Goal: Transaction & Acquisition: Purchase product/service

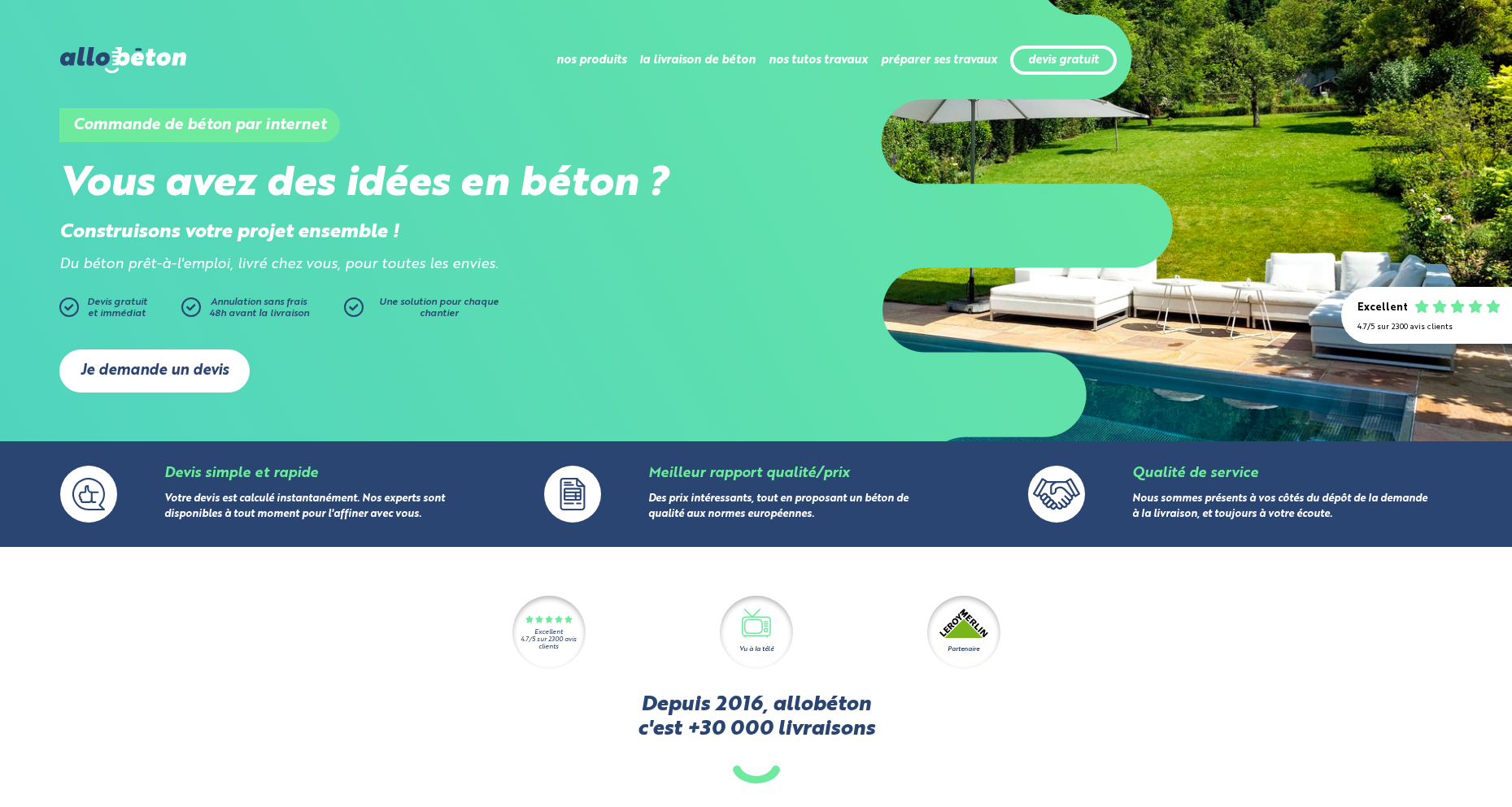
click at [163, 367] on link "Je demande un devis" at bounding box center [154, 371] width 190 height 43
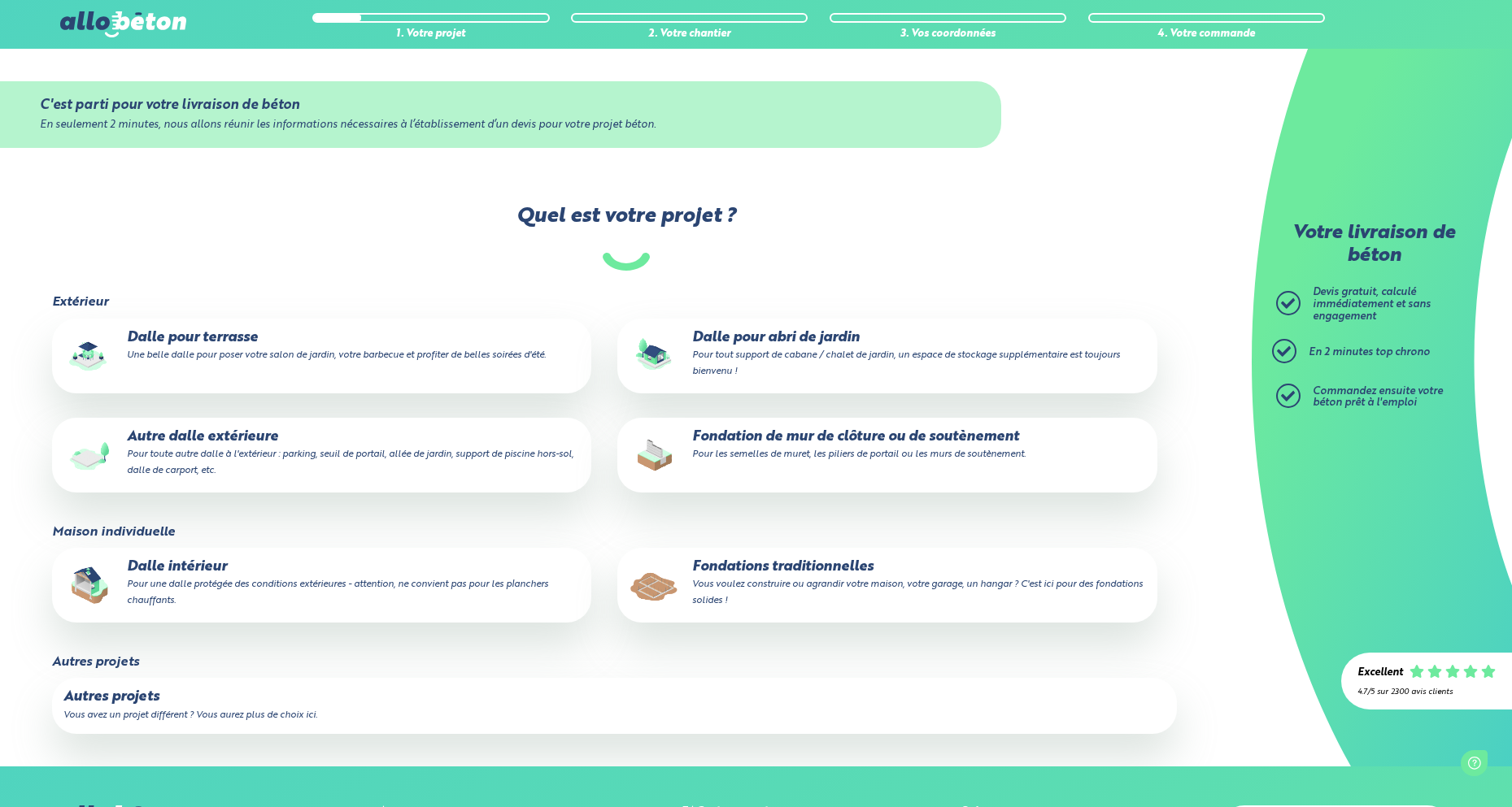
click at [757, 354] on small "Pour tout support de cabane / chalet de jardin, un espace de stockage supplémen…" at bounding box center [905, 364] width 428 height 26
click at [0, 0] on input "Dalle pour abri de jardin Pour tout support de cabane / chalet de jardin, un es…" at bounding box center [0, 0] width 0 height 0
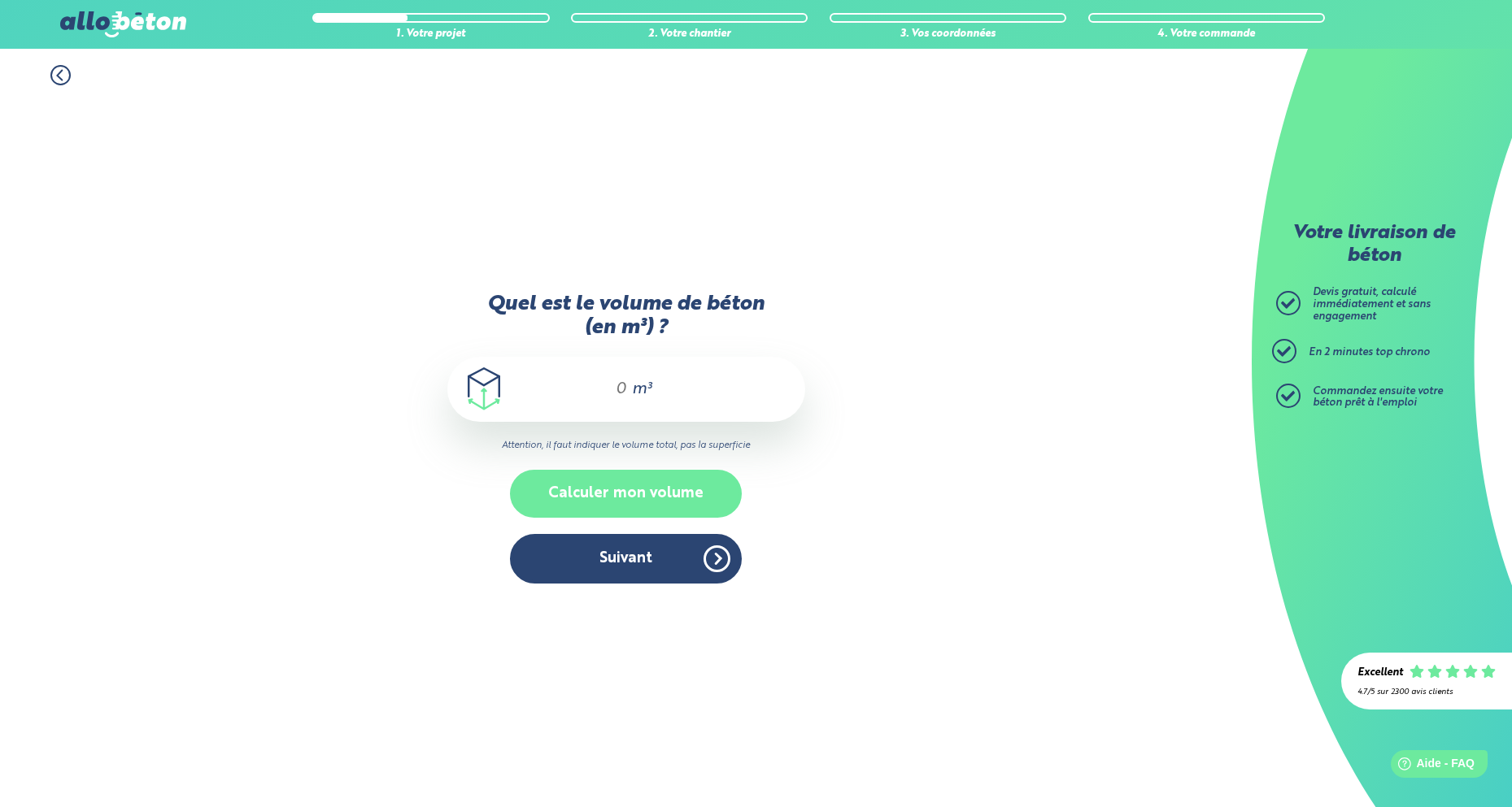
click at [606, 479] on button "Calculer mon volume" at bounding box center [626, 493] width 231 height 48
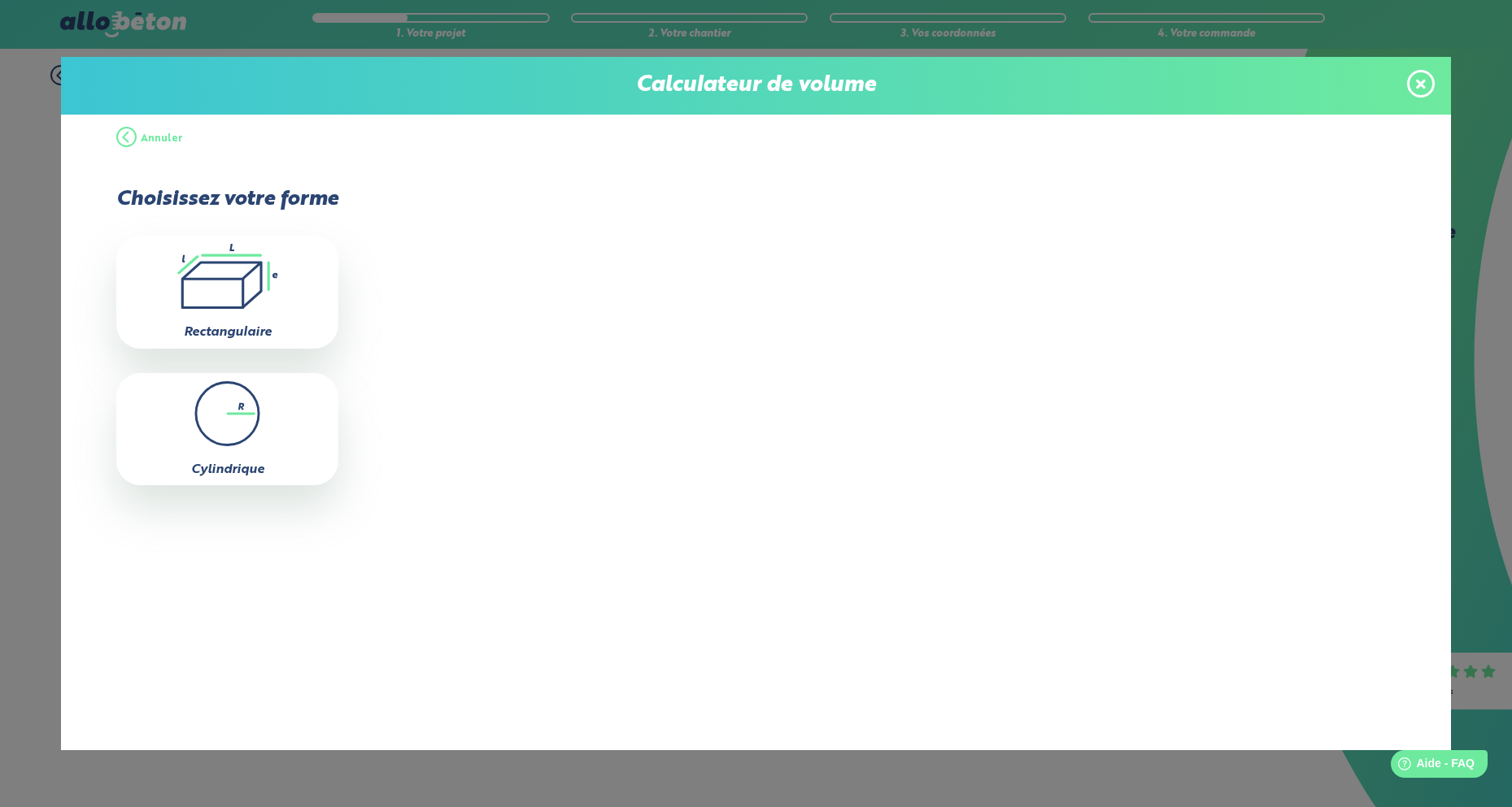
click at [266, 288] on icon ".icon-calc-rectanglea{fill:none;stroke-linecap:round;stroke-width:3px;stroke:#6…" at bounding box center [227, 276] width 206 height 65
type input "0"
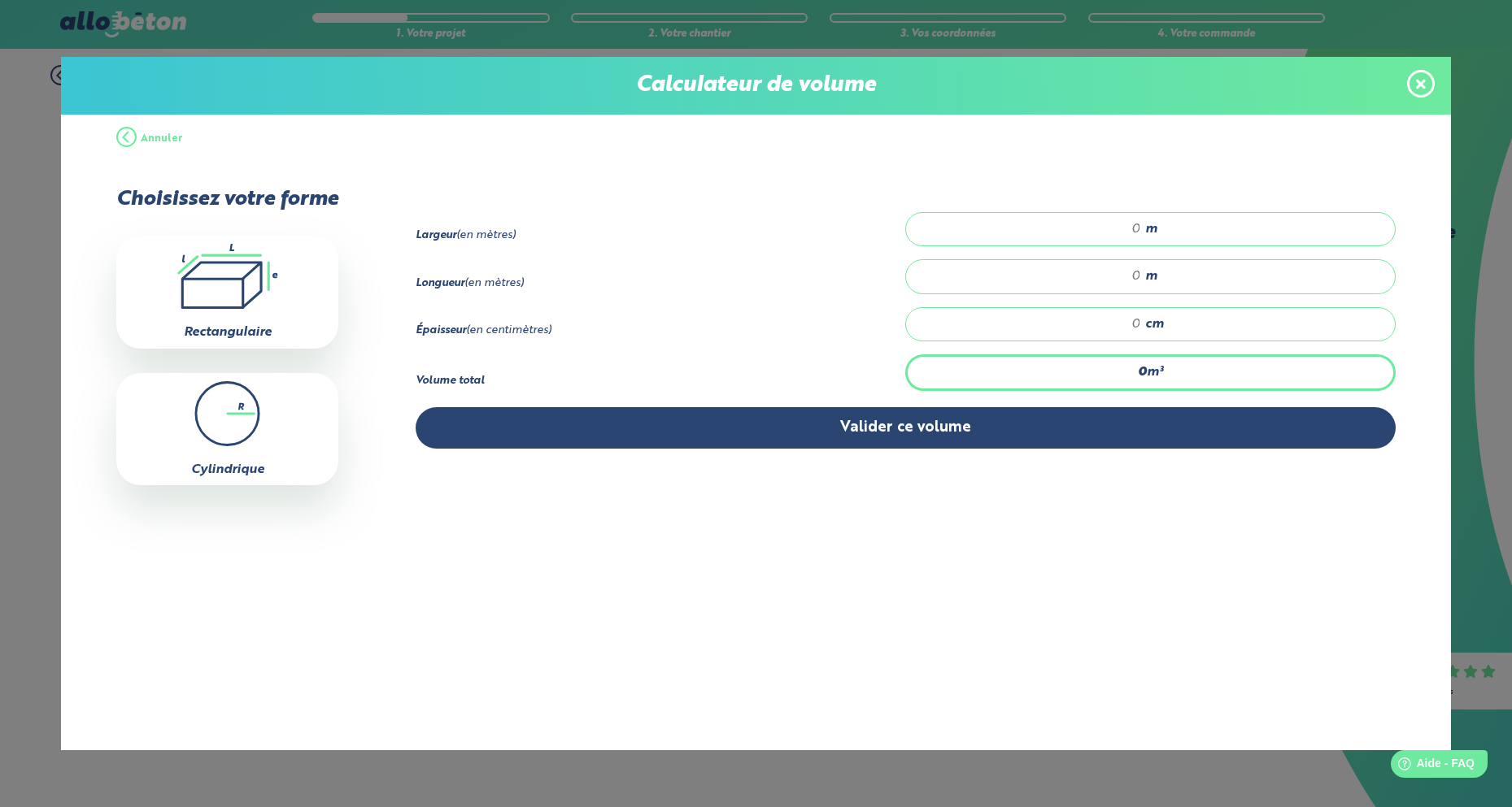
scroll to position [0, 1]
click at [1069, 229] on input "number" at bounding box center [1032, 229] width 219 height 17
type input "5.625"
click at [1141, 273] on input "number" at bounding box center [1032, 276] width 219 height 17
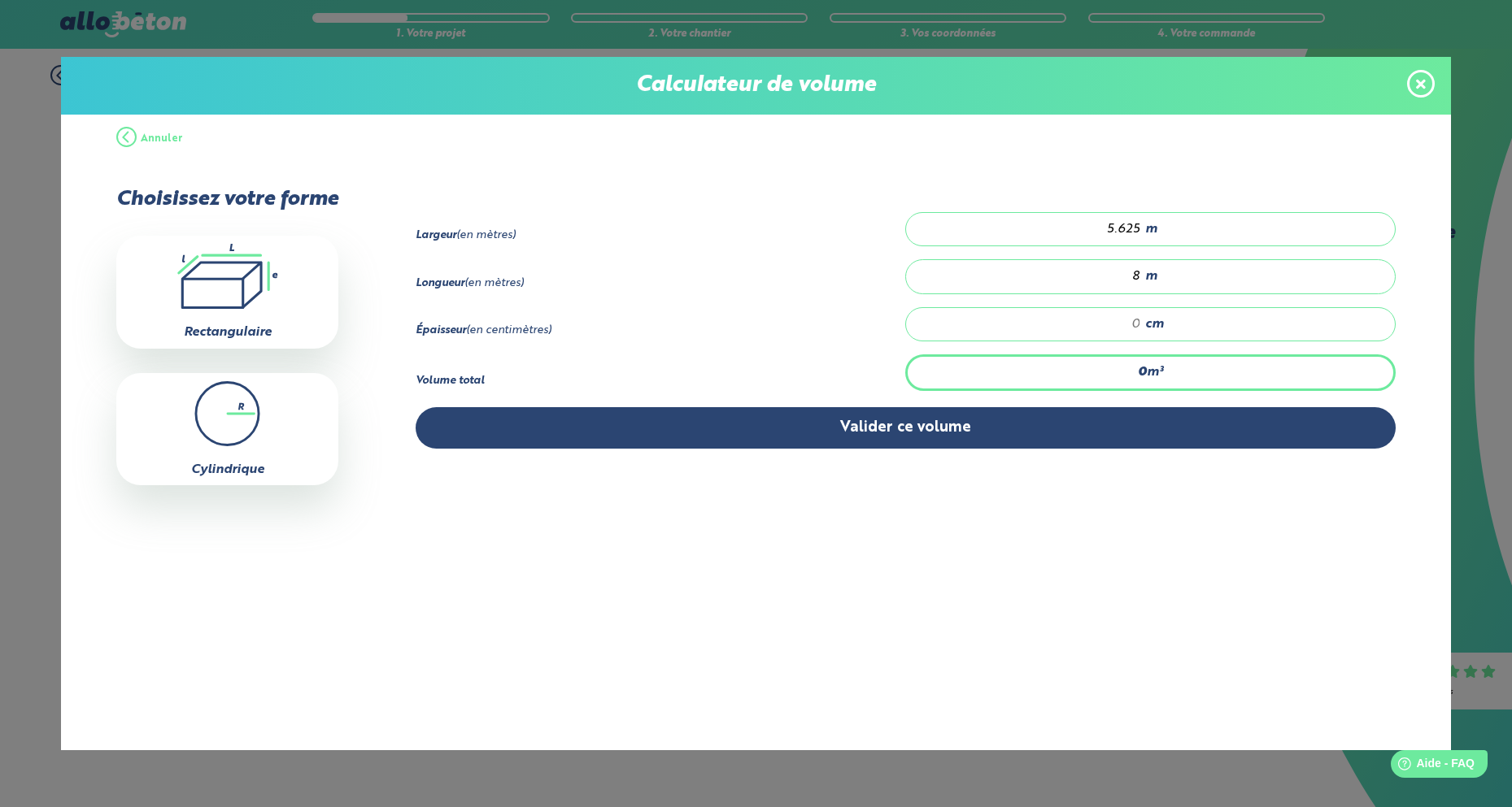
type input "8"
click at [1141, 328] on input "number" at bounding box center [1032, 324] width 219 height 17
type input "1.35"
type input "3"
type input "0"
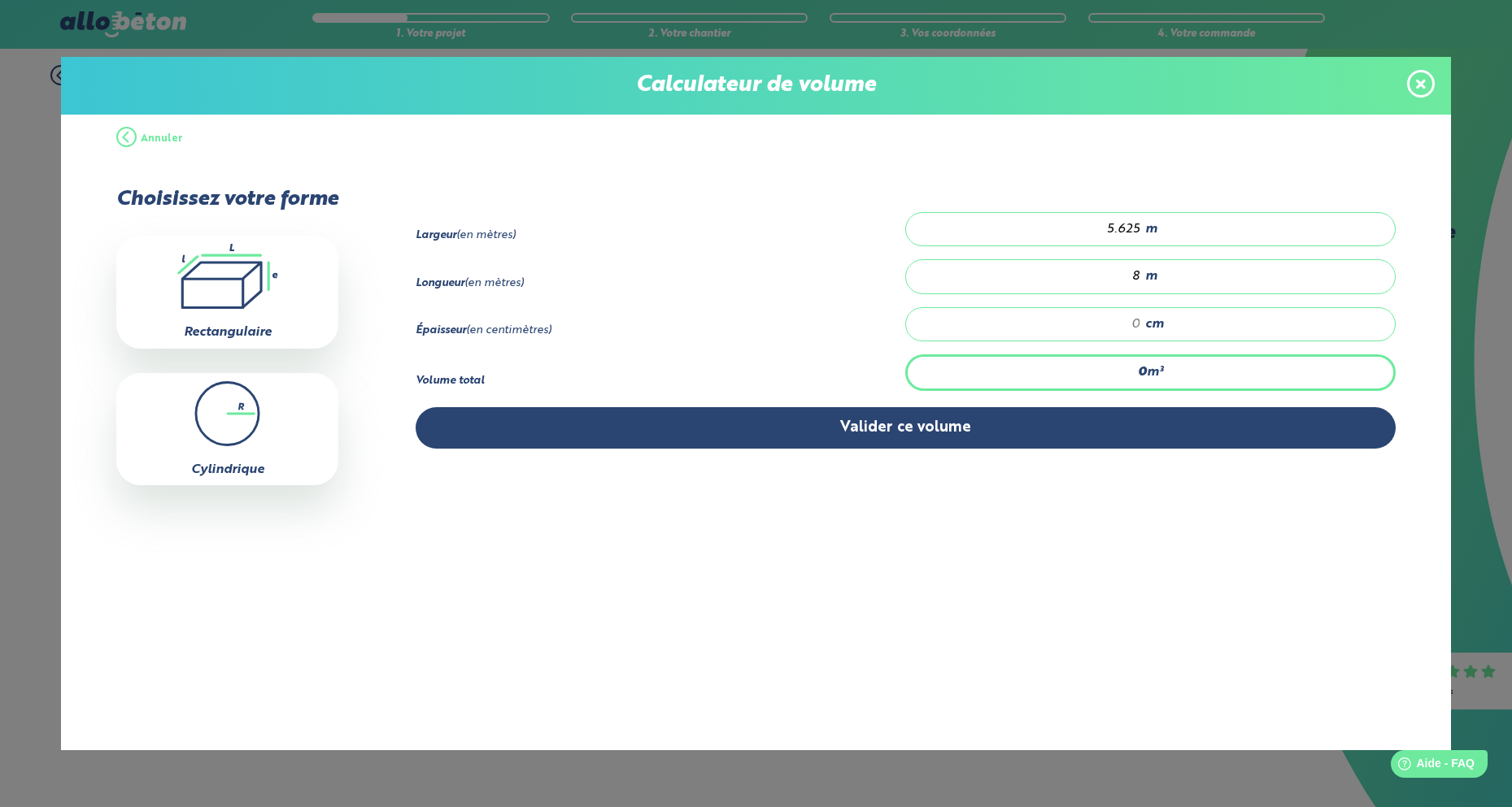
type input "0.9"
type input "2"
click at [148, 136] on button "Annuler" at bounding box center [150, 139] width 67 height 49
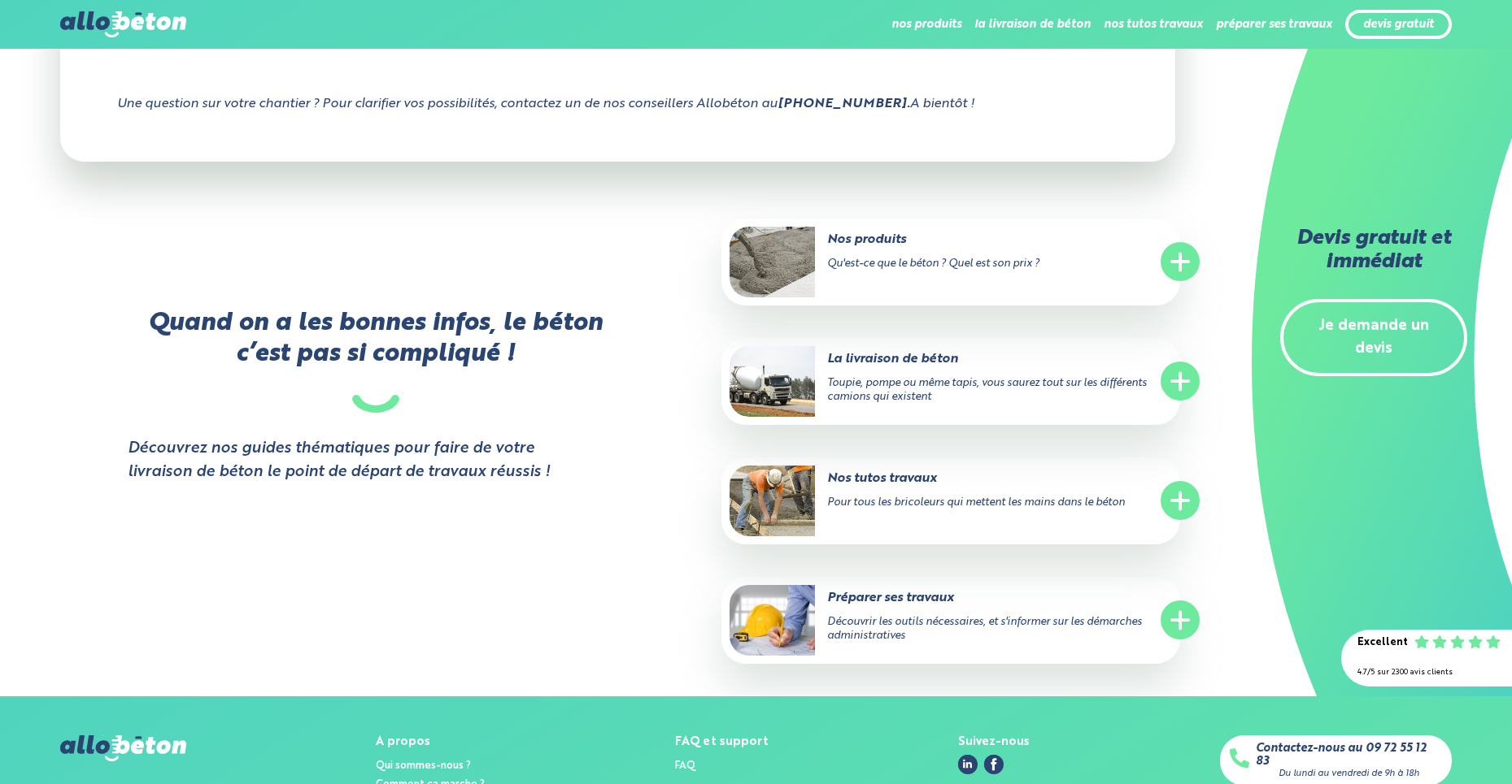
scroll to position [2823, 0]
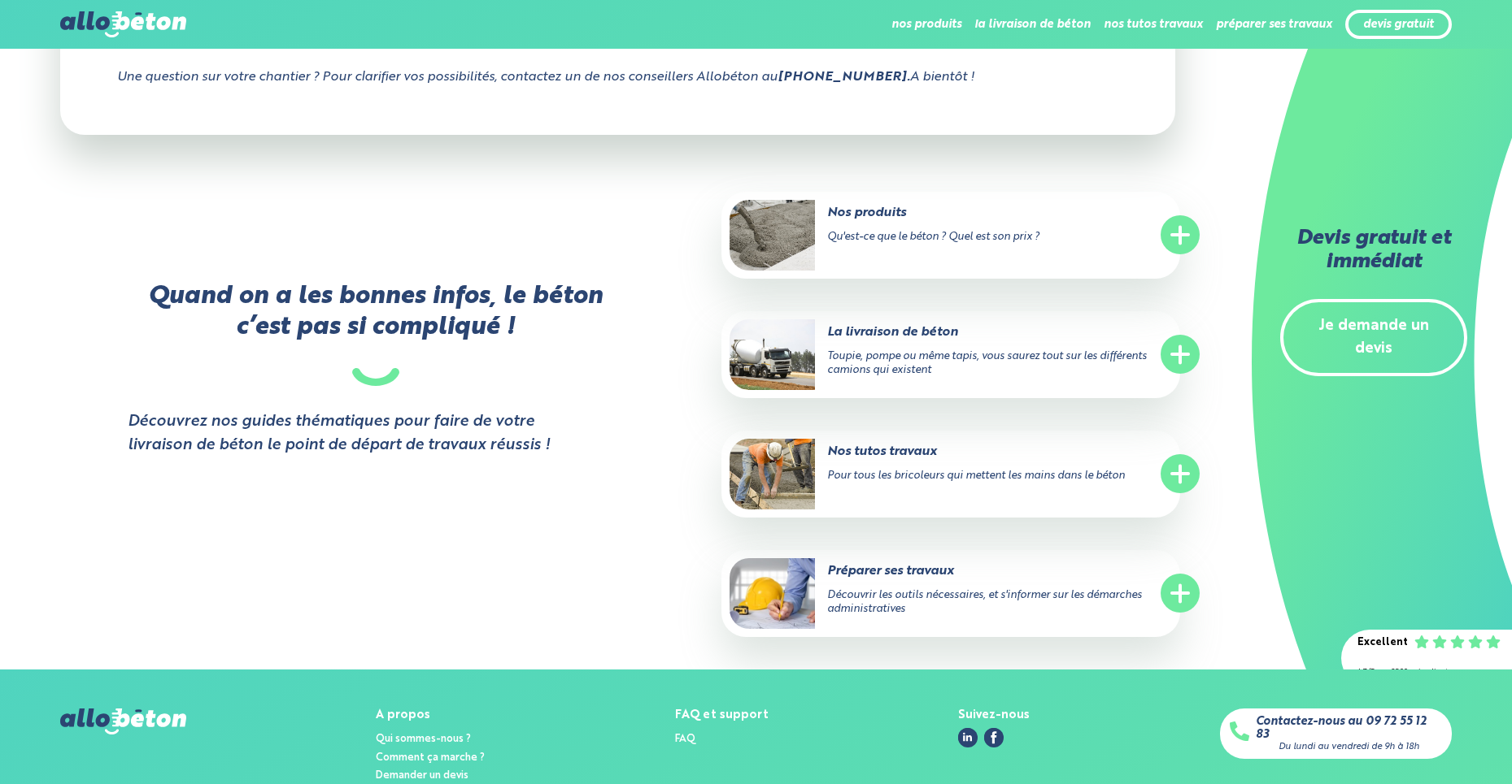
click at [779, 386] on img at bounding box center [771, 355] width 85 height 71
click at [1195, 374] on circle at bounding box center [1180, 354] width 39 height 39
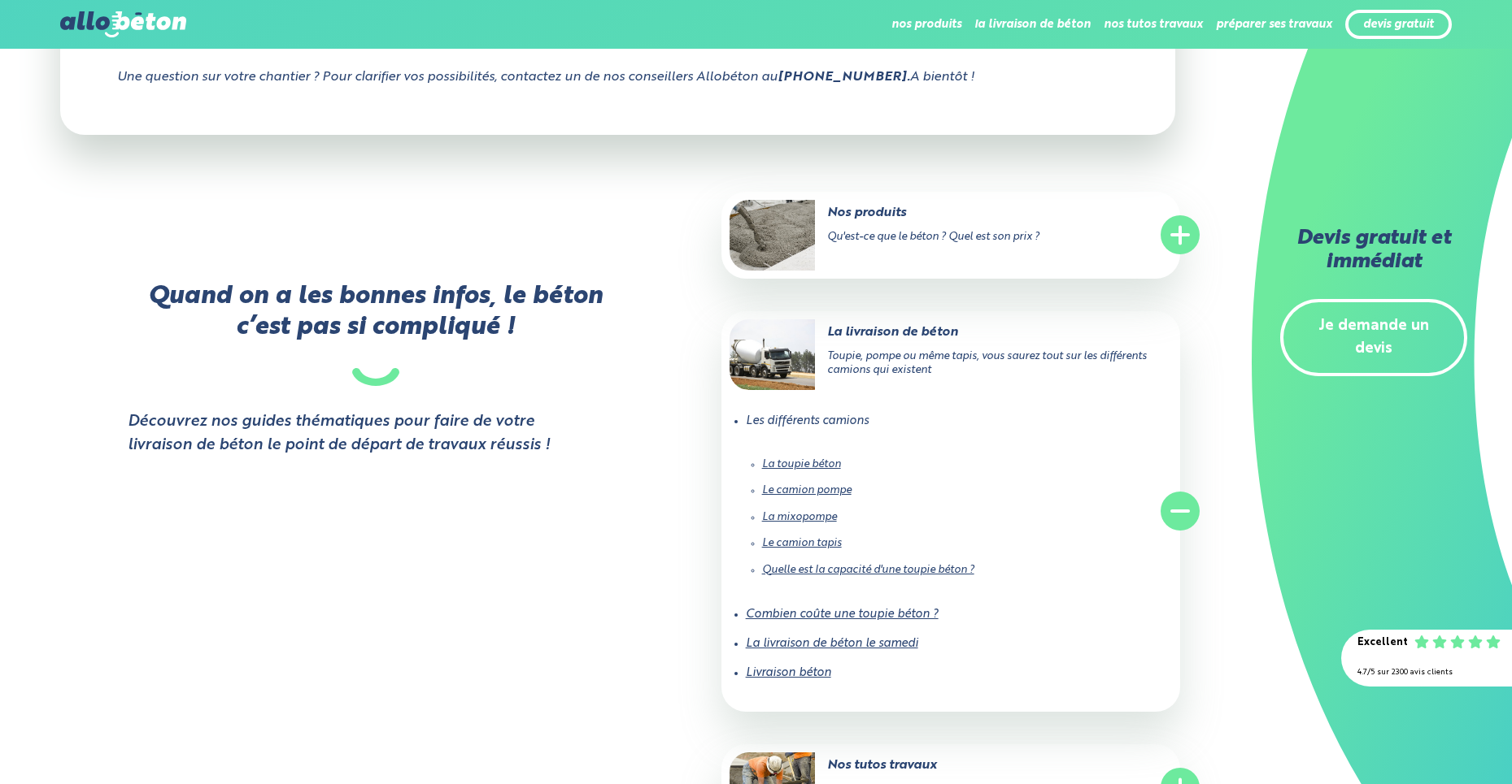
click at [812, 531] on li "La mixopompe" at bounding box center [950, 518] width 377 height 26
click at [811, 523] on link "La mixopompe" at bounding box center [799, 517] width 75 height 11
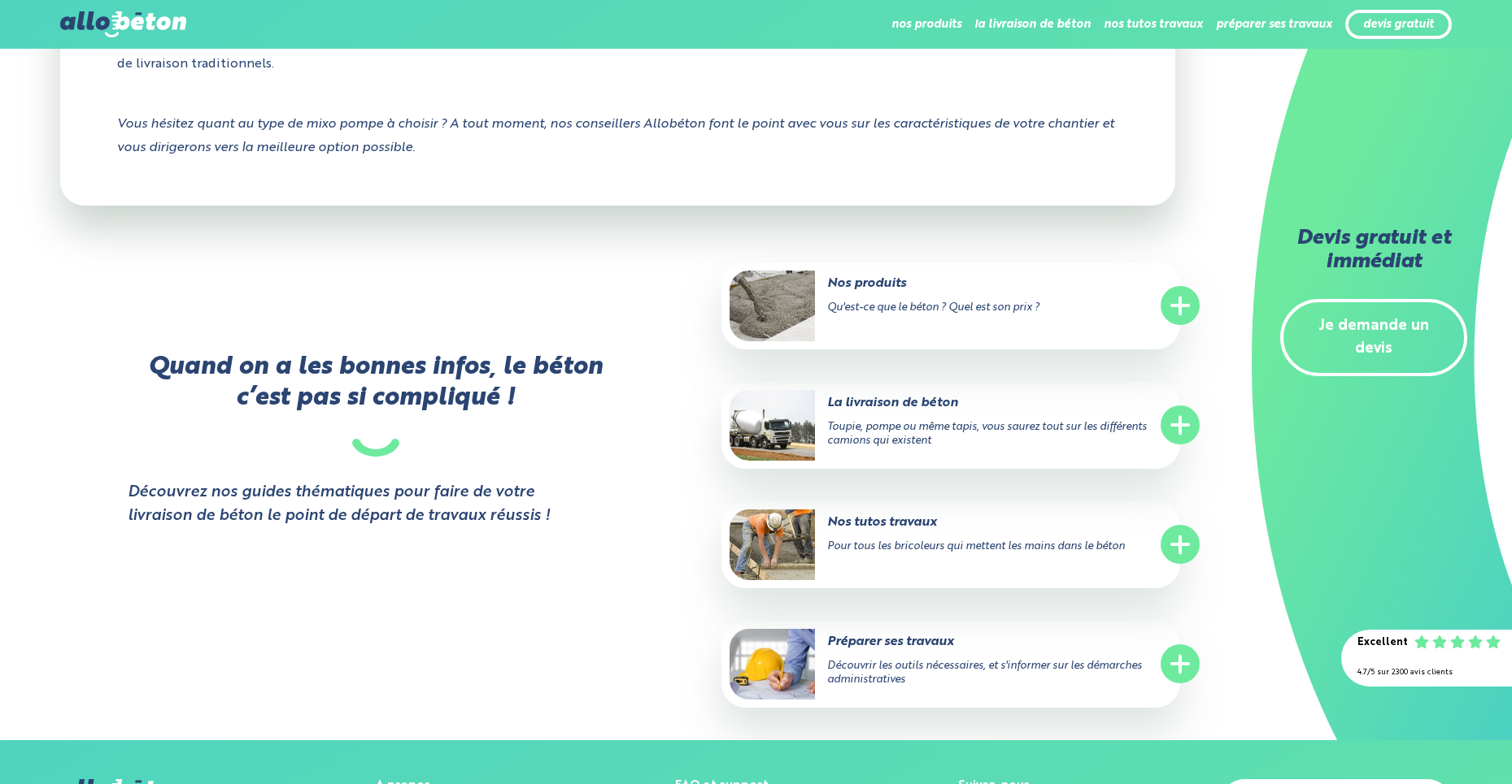
scroll to position [2640, 0]
click at [1174, 413] on circle at bounding box center [1180, 425] width 39 height 39
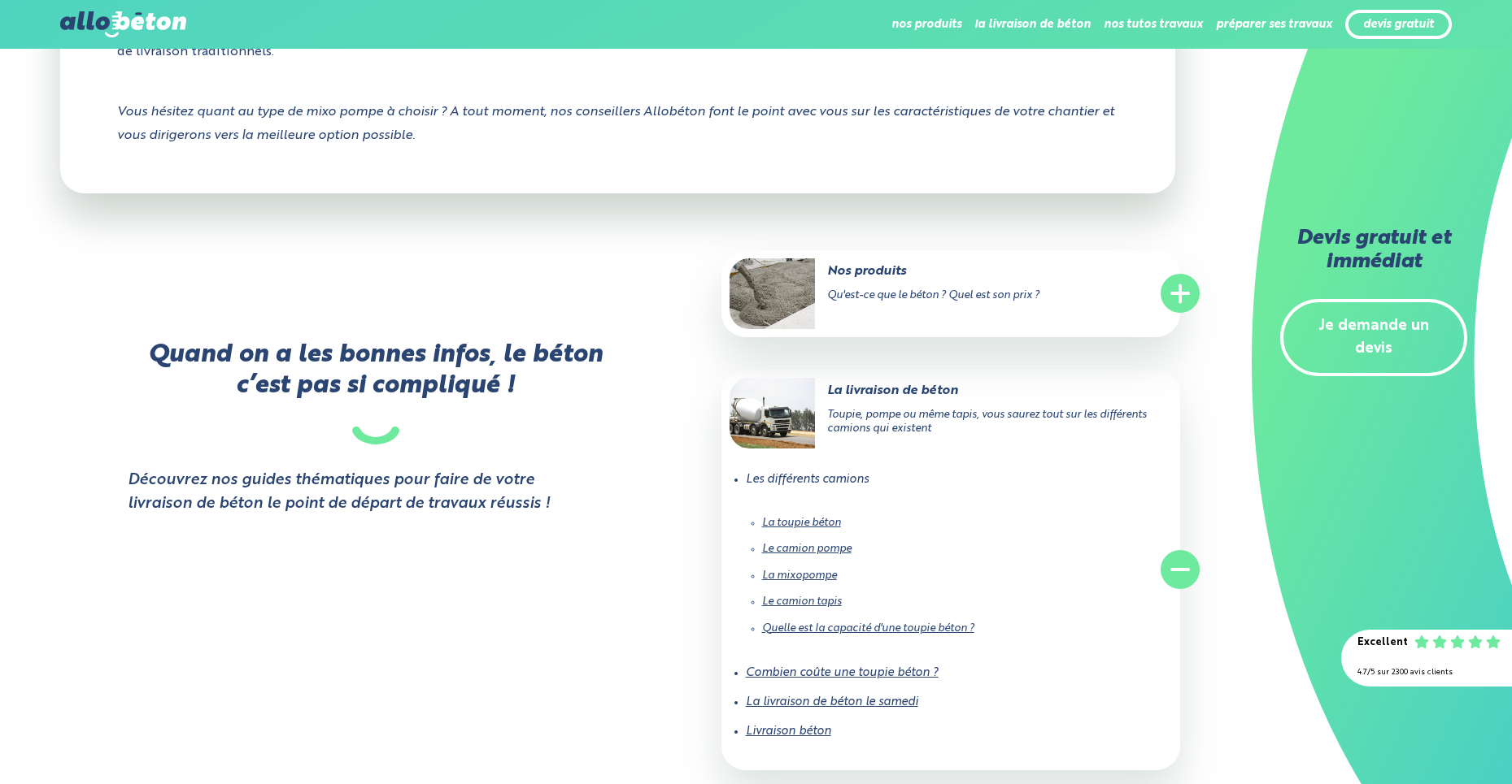
scroll to position [2651, 0]
click at [820, 519] on link "La toupie béton" at bounding box center [801, 525] width 79 height 11
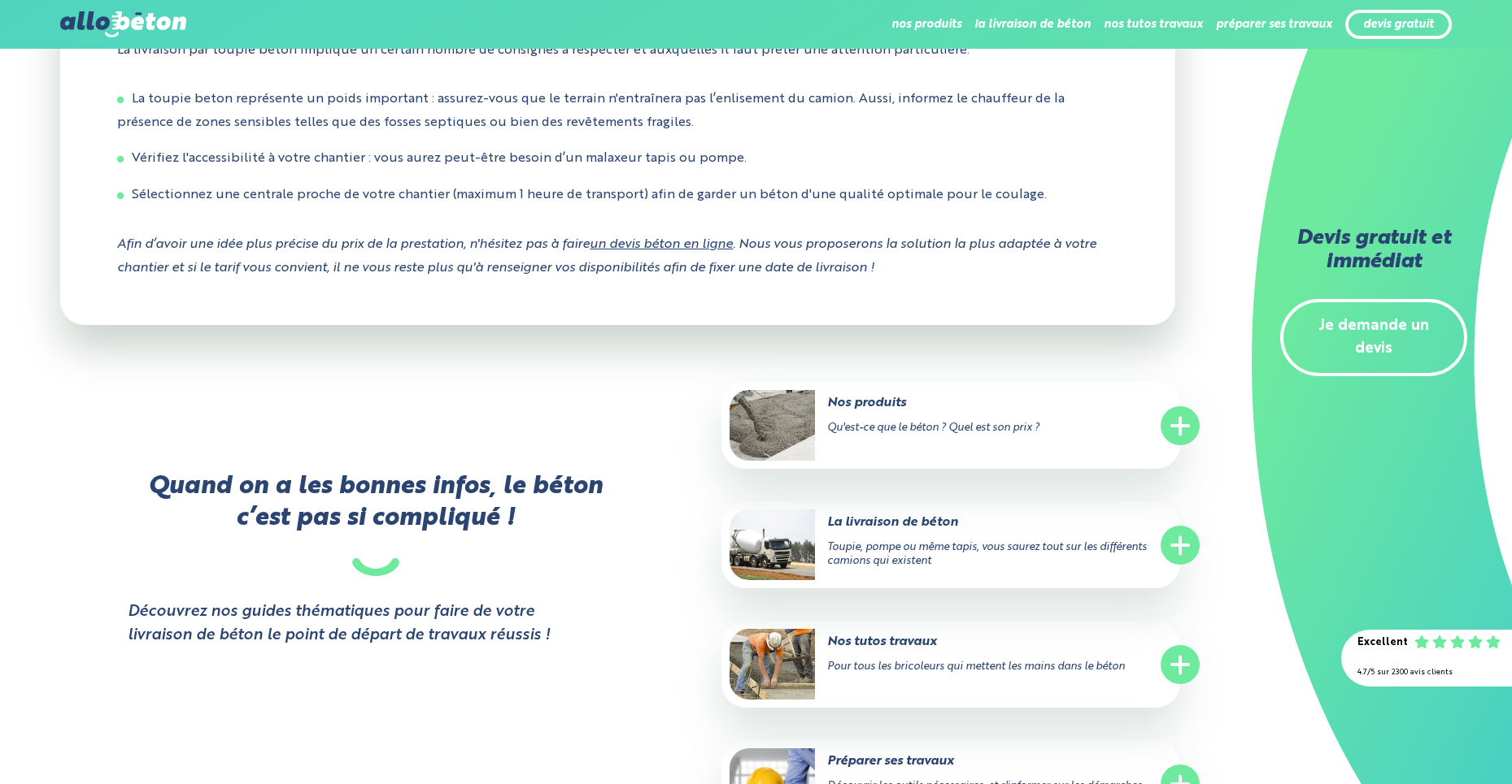
scroll to position [3309, 0]
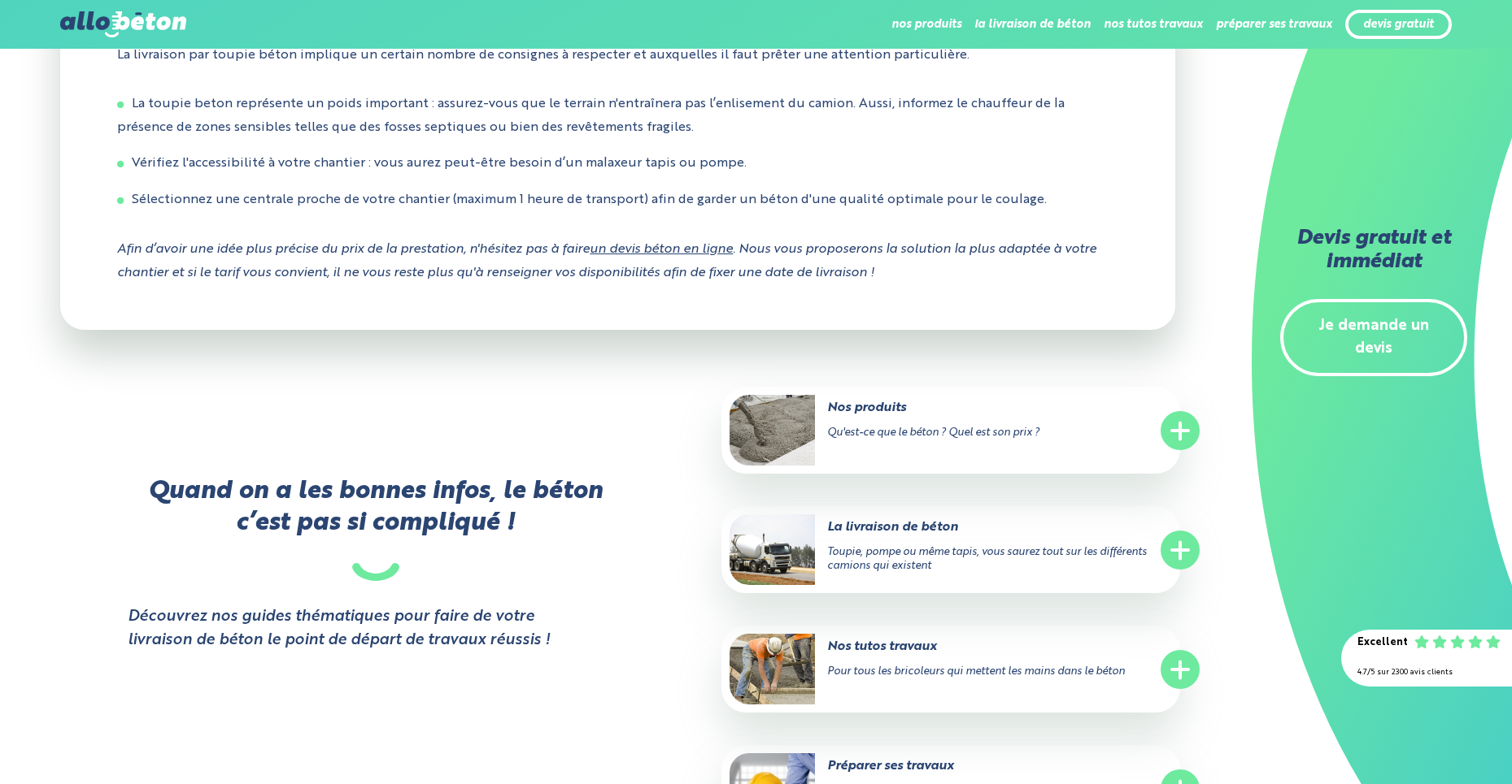
click at [1190, 531] on circle at bounding box center [1180, 550] width 39 height 39
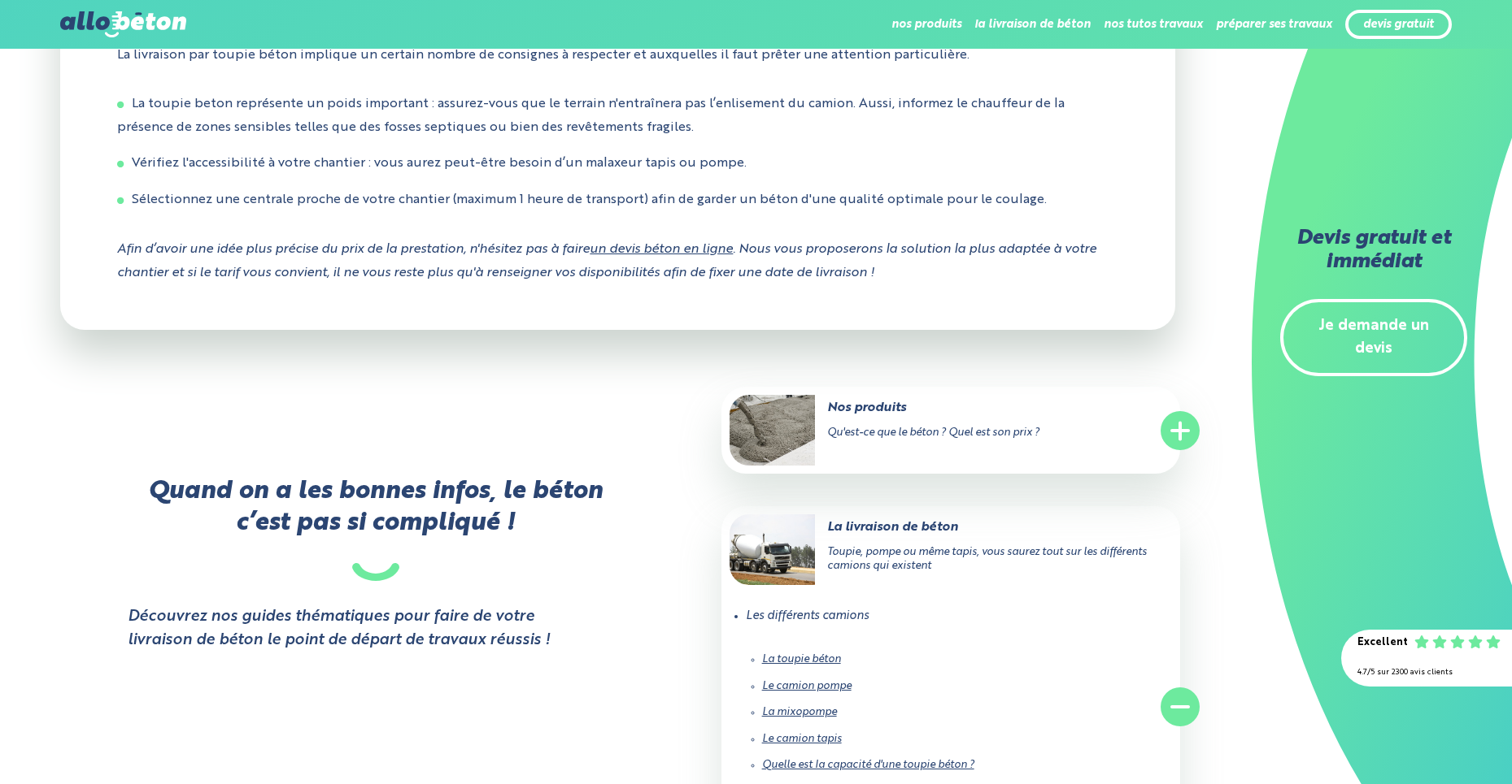
click at [786, 681] on link "Le camion pompe" at bounding box center [806, 686] width 89 height 11
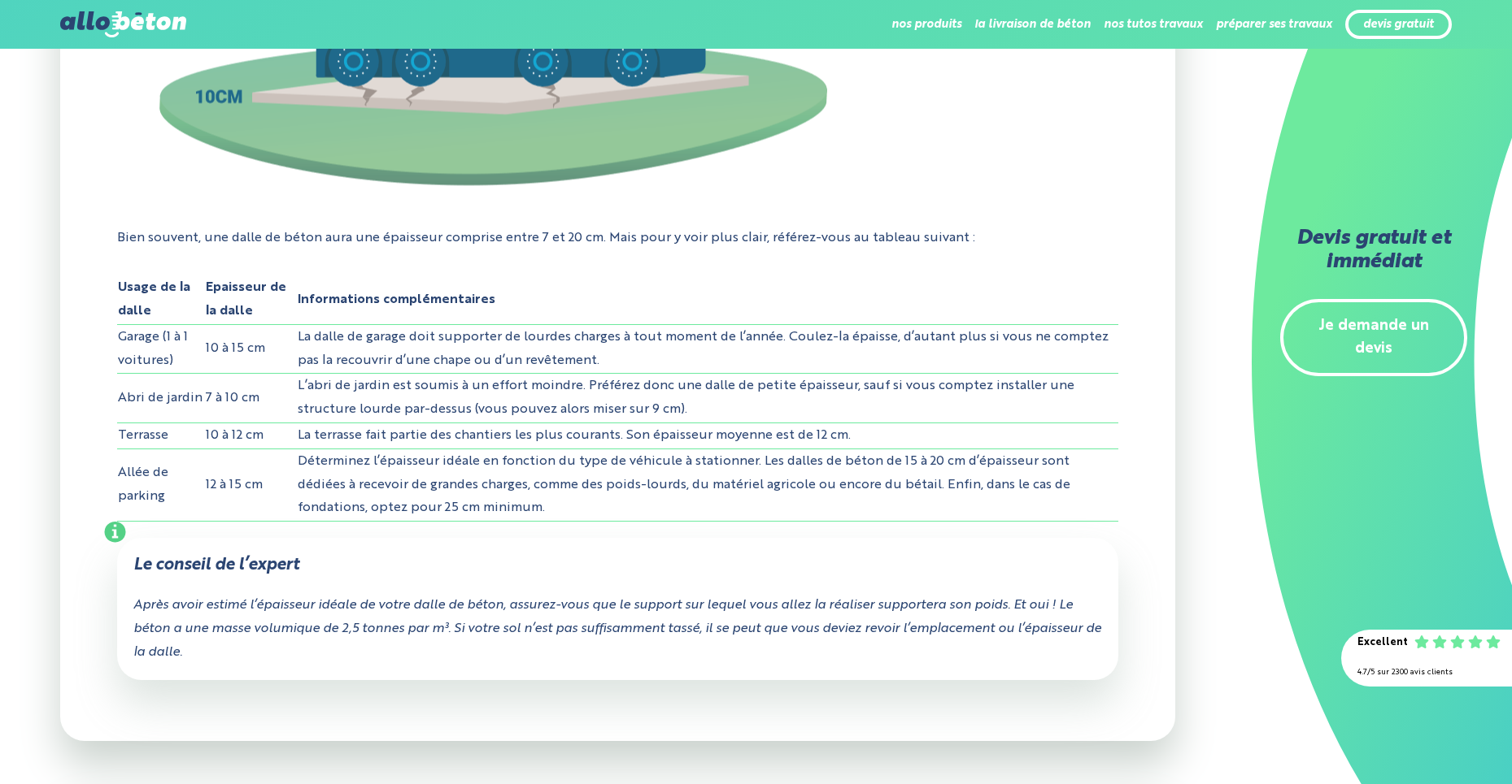
scroll to position [1345, 0]
